Goal: Navigation & Orientation: Find specific page/section

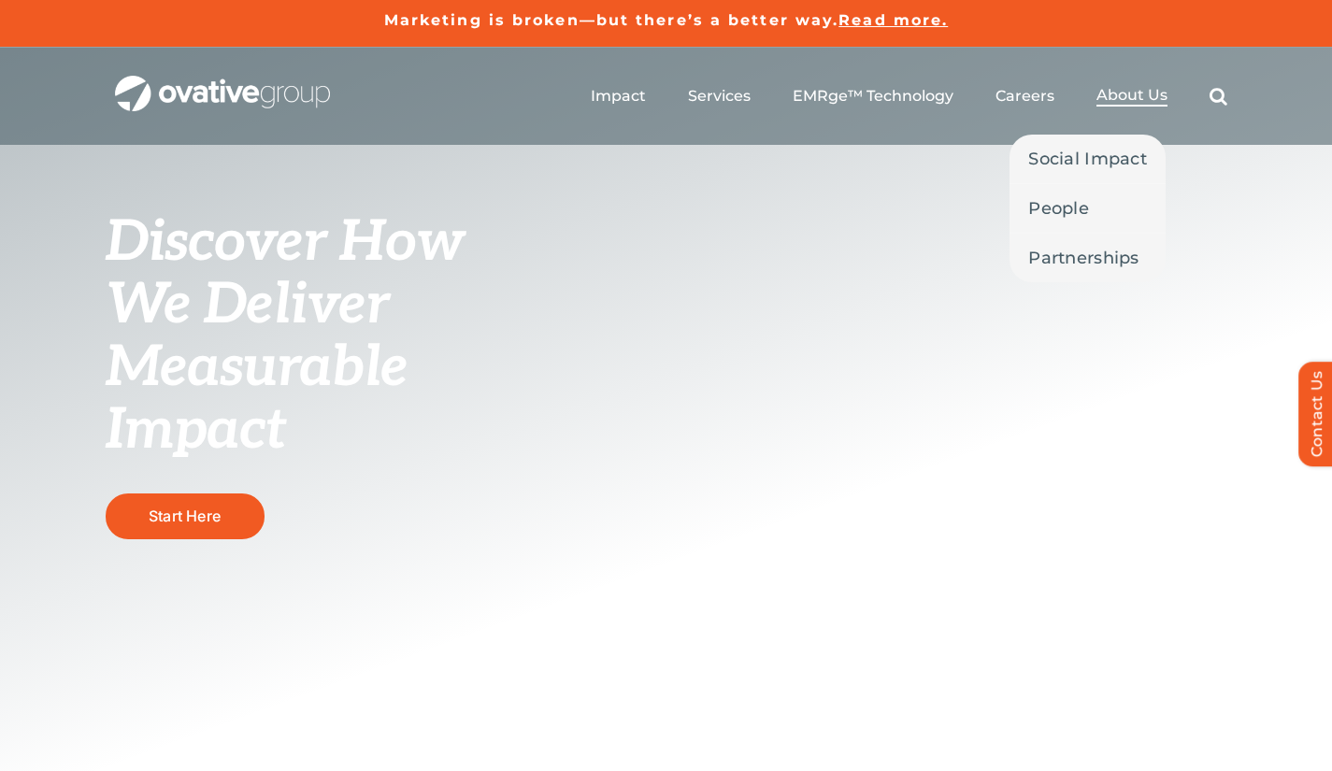
click at [1153, 89] on span "About Us" at bounding box center [1131, 95] width 71 height 19
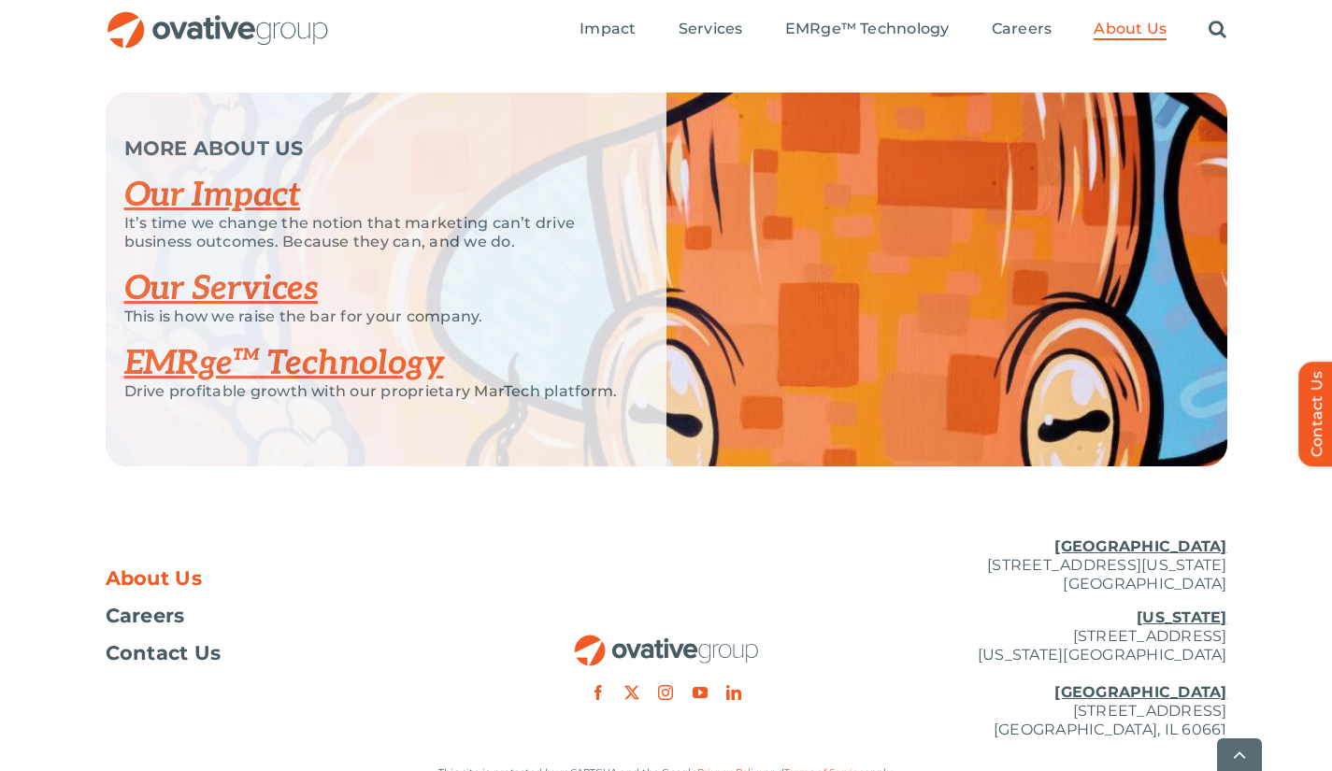
scroll to position [3903, 0]
click at [276, 215] on link "Our Impact" at bounding box center [212, 194] width 177 height 41
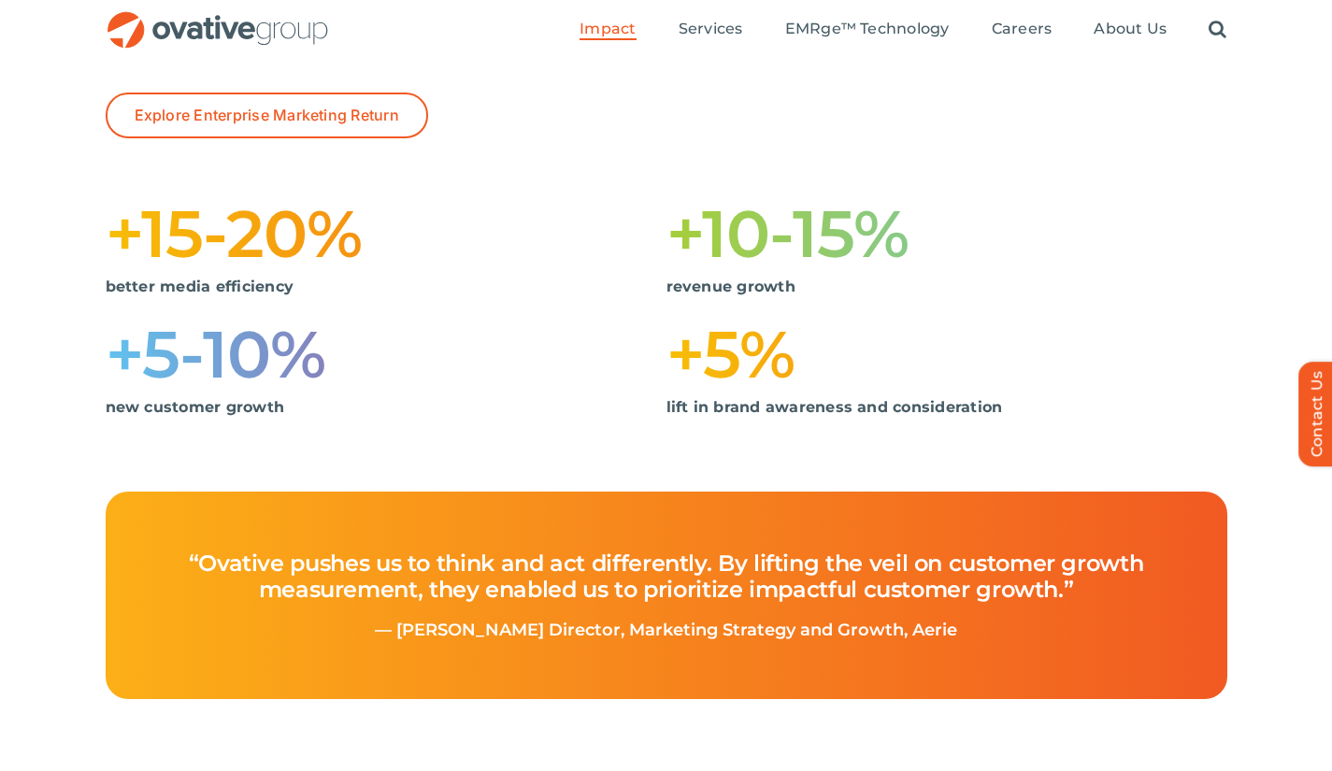
scroll to position [443, 0]
